Goal: Complete application form

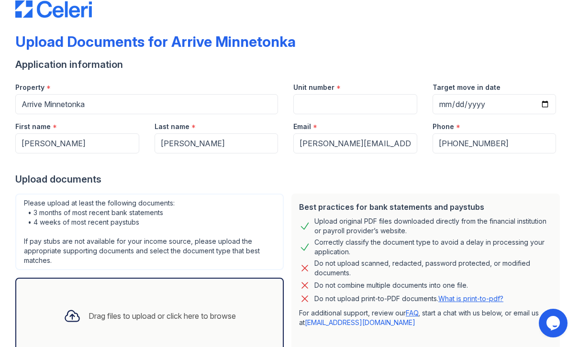
scroll to position [26, 0]
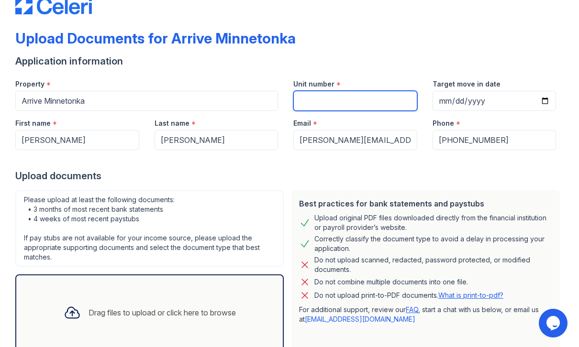
click at [330, 102] on input "Unit number" at bounding box center [355, 101] width 124 height 20
type input "102"
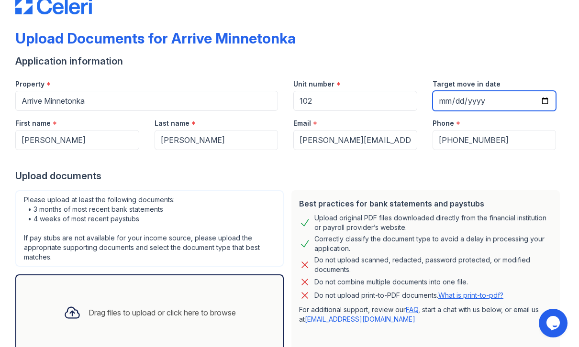
click at [471, 106] on input "Target move in date" at bounding box center [494, 101] width 124 height 20
type input "0200-09-26"
type input "0201-09-26"
type input "0002-09-26"
type input "2025-09-26"
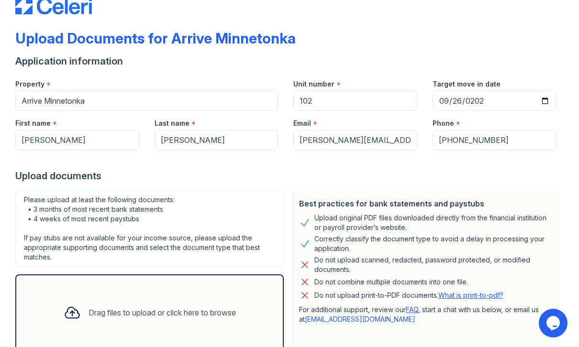
click at [369, 73] on div "Unit number *" at bounding box center [355, 81] width 124 height 19
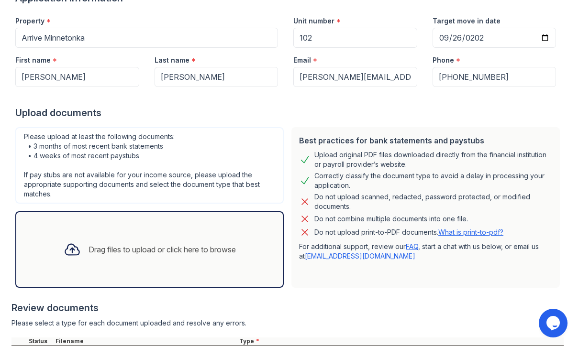
scroll to position [179, 0]
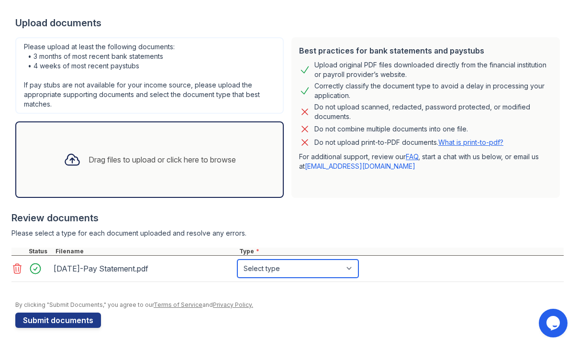
click at [288, 272] on select "Select type Paystub Bank Statement Offer Letter Tax Documents Benefit Award Let…" at bounding box center [297, 269] width 121 height 18
select select "paystub"
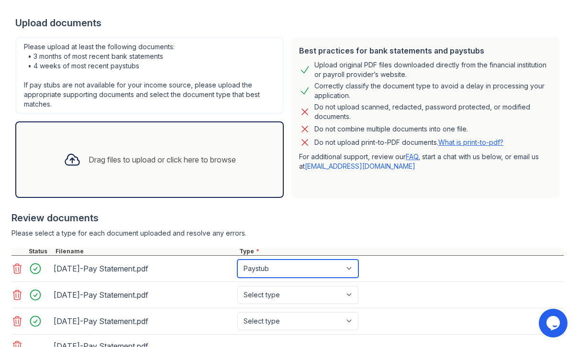
scroll to position [255, 0]
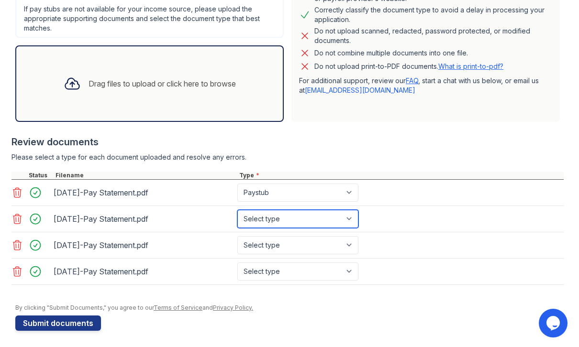
click at [346, 222] on select "Select type Paystub Bank Statement Offer Letter Tax Documents Benefit Award Let…" at bounding box center [297, 219] width 121 height 18
select select "paystub"
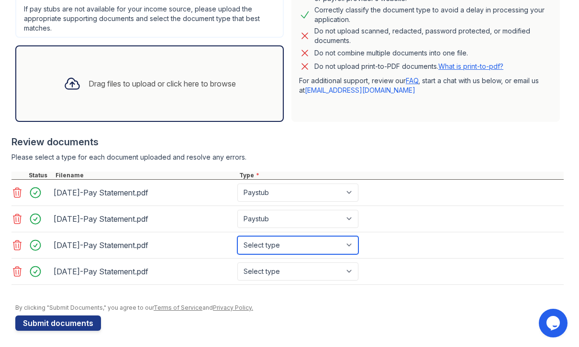
click at [358, 248] on select "Select type Paystub Bank Statement Offer Letter Tax Documents Benefit Award Let…" at bounding box center [297, 245] width 121 height 18
select select "paystub"
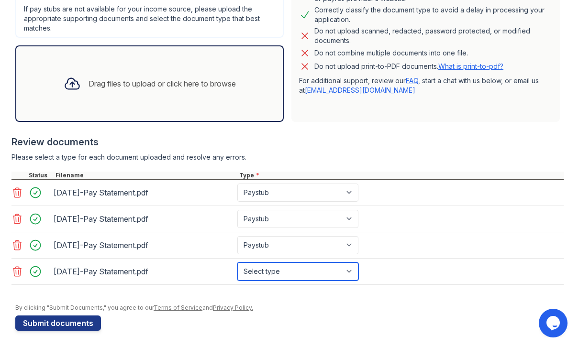
click at [331, 275] on select "Select type Paystub Bank Statement Offer Letter Tax Documents Benefit Award Let…" at bounding box center [297, 272] width 121 height 18
select select "paystub"
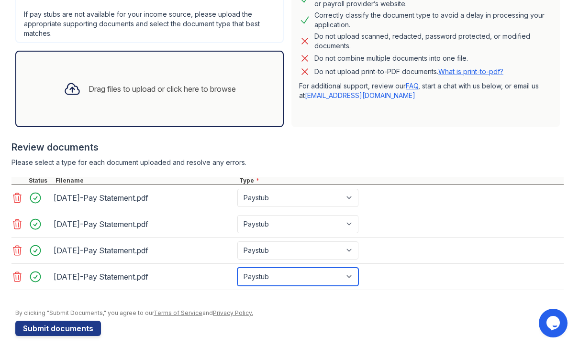
scroll to position [258, 0]
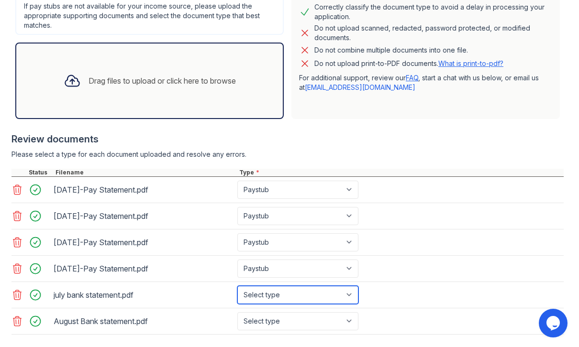
click at [275, 295] on select "Select type Paystub Bank Statement Offer Letter Tax Documents Benefit Award Let…" at bounding box center [297, 295] width 121 height 18
select select "bank_statement"
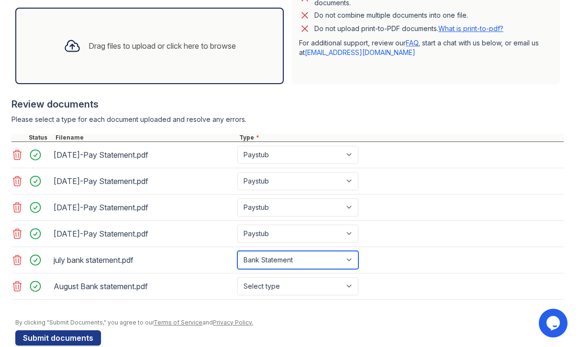
scroll to position [310, 0]
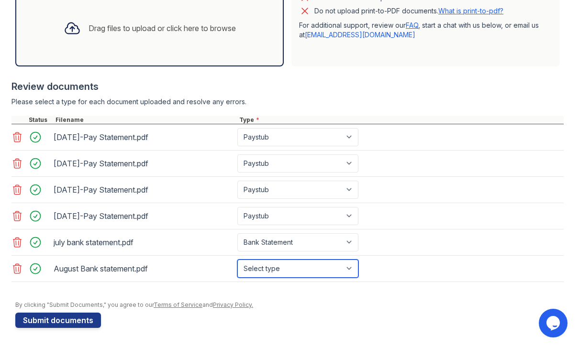
click at [297, 267] on select "Select type Paystub Bank Statement Offer Letter Tax Documents Benefit Award Let…" at bounding box center [297, 269] width 121 height 18
select select "bank_statement"
click at [75, 267] on div "August Bank statement.pdf" at bounding box center [144, 268] width 180 height 15
click at [17, 268] on icon at bounding box center [16, 268] width 11 height 11
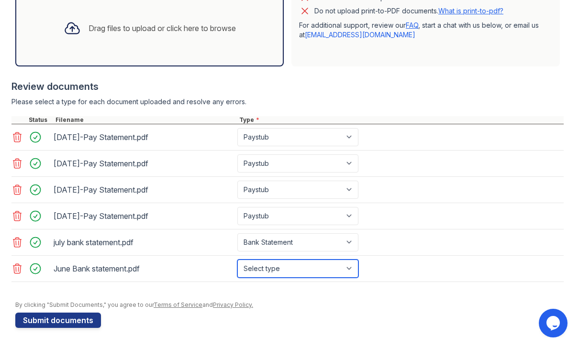
click at [288, 275] on select "Select type Paystub Bank Statement Offer Letter Tax Documents Benefit Award Let…" at bounding box center [297, 269] width 121 height 18
select select "bank_statement"
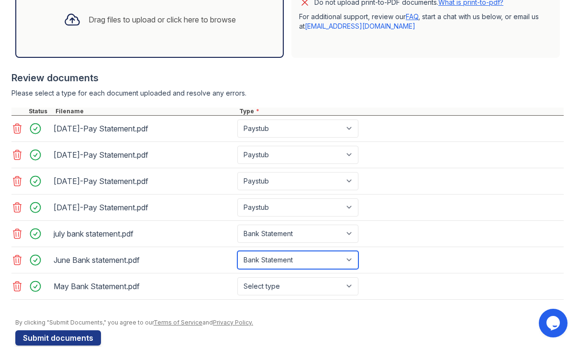
scroll to position [308, 0]
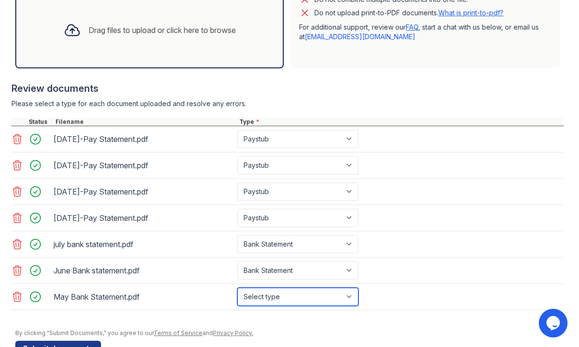
click at [272, 299] on select "Select type Paystub Bank Statement Offer Letter Tax Documents Benefit Award Let…" at bounding box center [297, 297] width 121 height 18
select select "bank_statement"
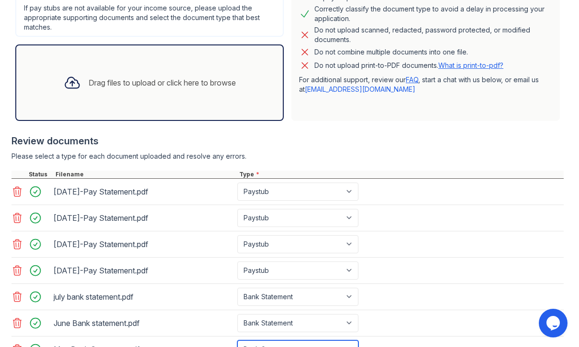
scroll to position [337, 0]
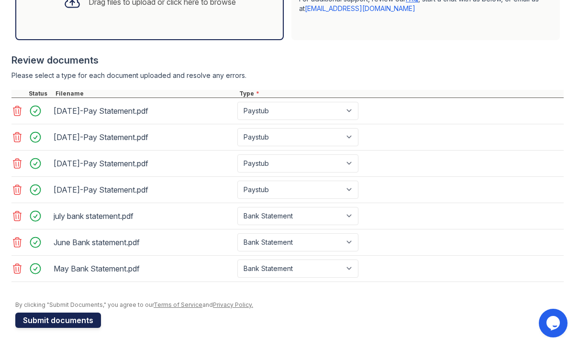
click at [90, 320] on button "Submit documents" at bounding box center [58, 320] width 86 height 15
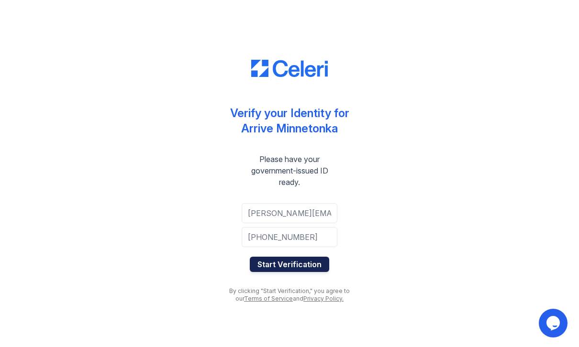
click at [314, 267] on button "Start Verification" at bounding box center [289, 264] width 79 height 15
